Goal: Navigation & Orientation: Understand site structure

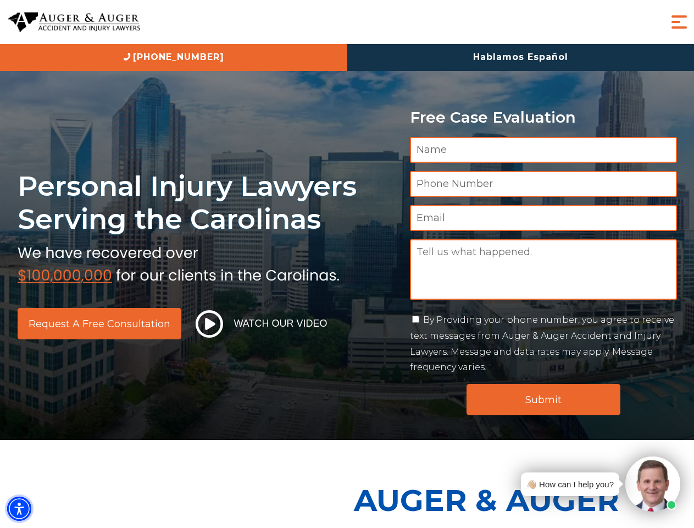
click at [19, 508] on img "Accessibility Menu" at bounding box center [19, 508] width 24 height 24
